Goal: Task Accomplishment & Management: Manage account settings

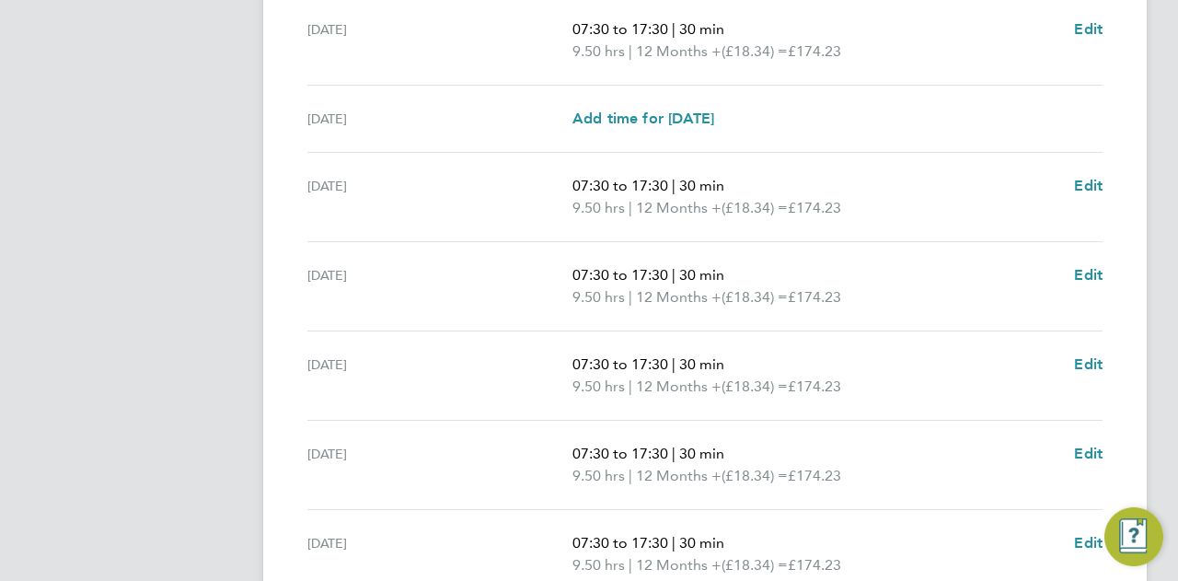
scroll to position [767, 0]
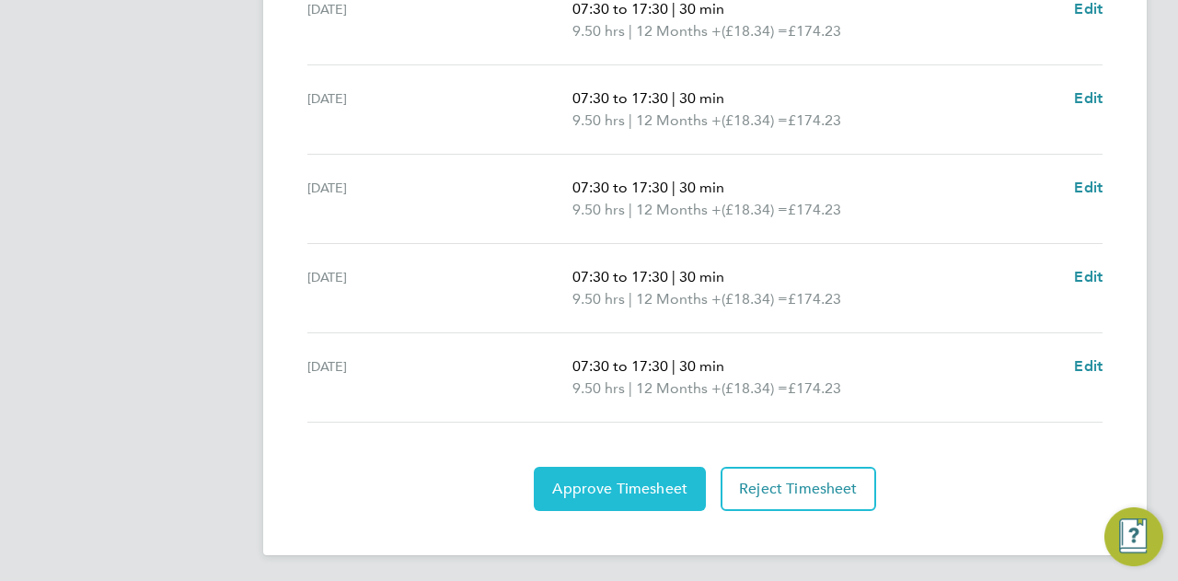
click at [647, 479] on span "Approve Timesheet" at bounding box center [619, 488] width 135 height 18
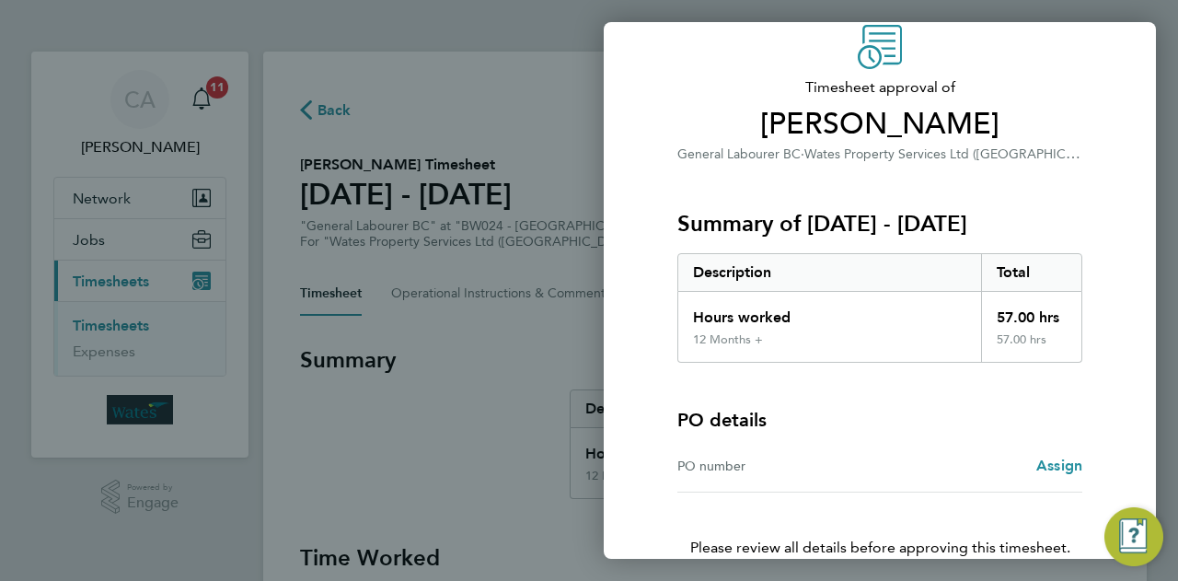
scroll to position [172, 0]
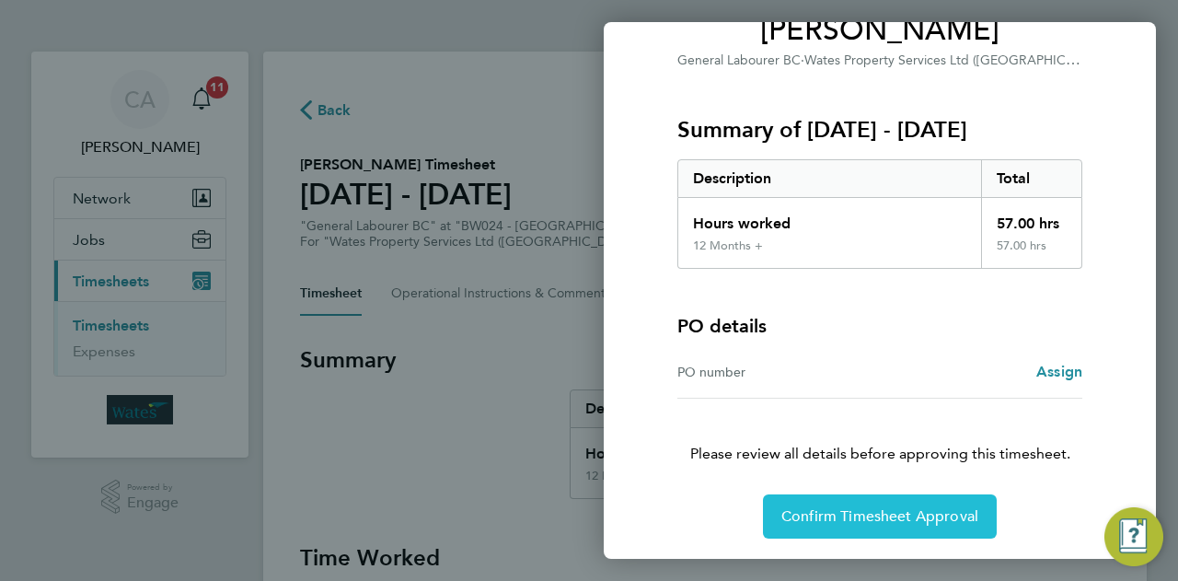
click at [924, 509] on span "Confirm Timesheet Approval" at bounding box center [879, 516] width 197 height 18
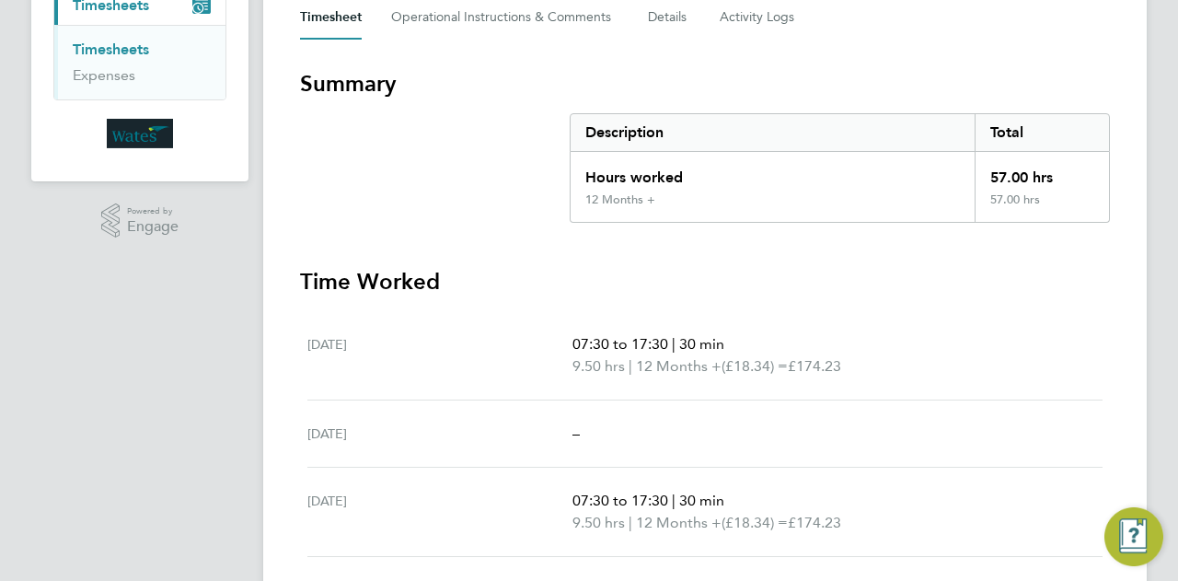
scroll to position [259, 0]
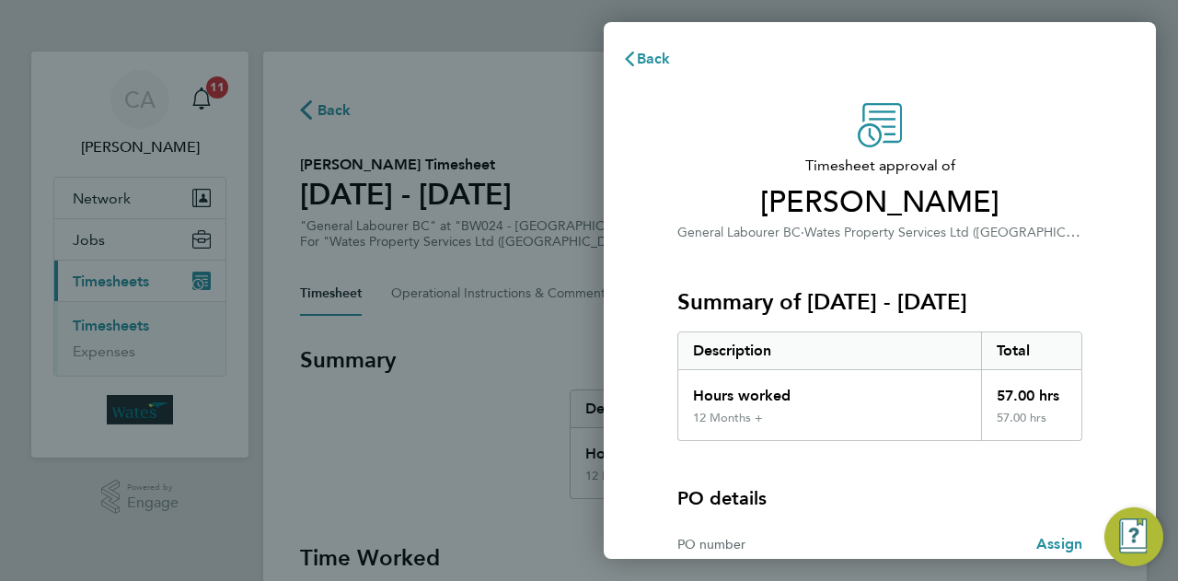
scroll to position [679, 0]
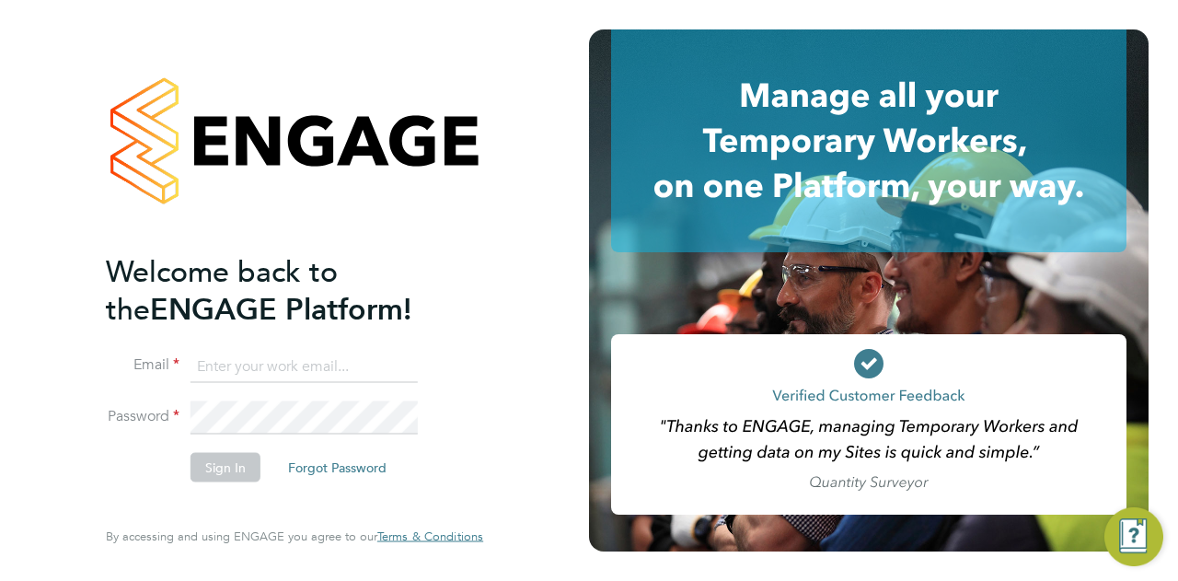
type input "chris.allen@wates.co.uk"
click at [234, 454] on button "Sign In" at bounding box center [225, 466] width 70 height 29
